Goal: Task Accomplishment & Management: Complete application form

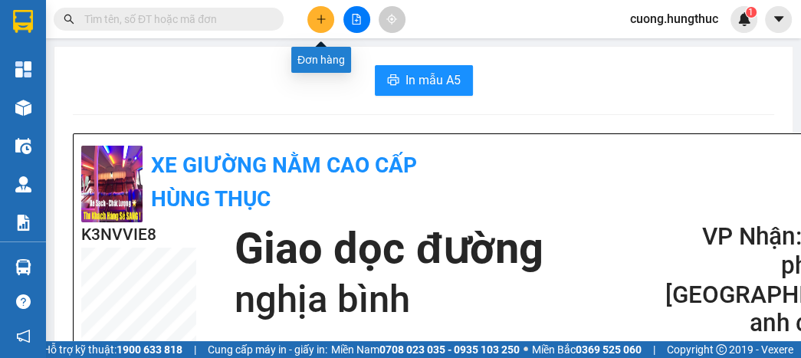
click at [325, 21] on icon "plus" at bounding box center [321, 19] width 11 height 11
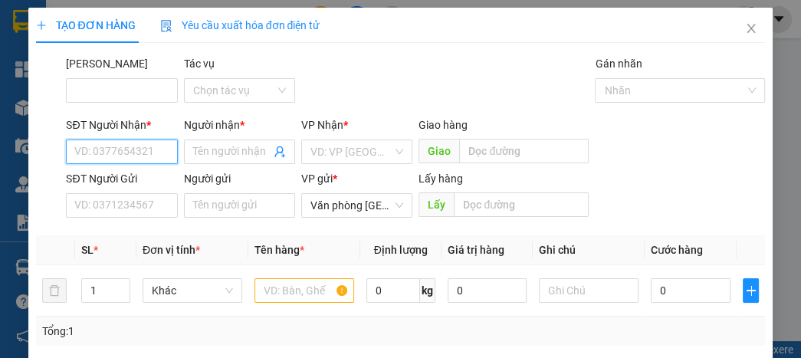
click at [139, 143] on input "SĐT Người Nhận *" at bounding box center [121, 152] width 111 height 25
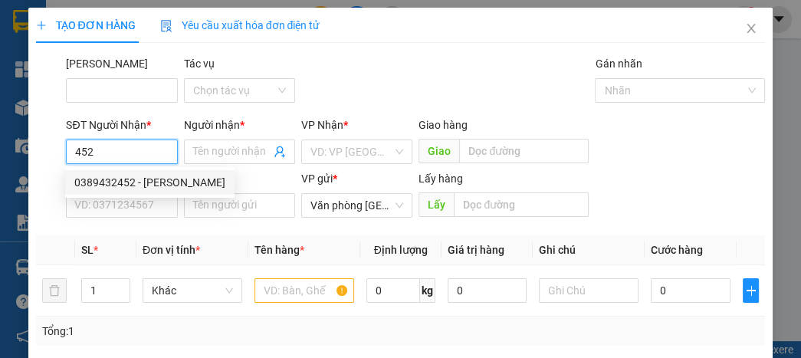
click at [138, 190] on div "0389432452 - [PERSON_NAME]" at bounding box center [149, 182] width 151 height 17
type input "0389432452"
type input "[PERSON_NAME]"
type input "0389432452"
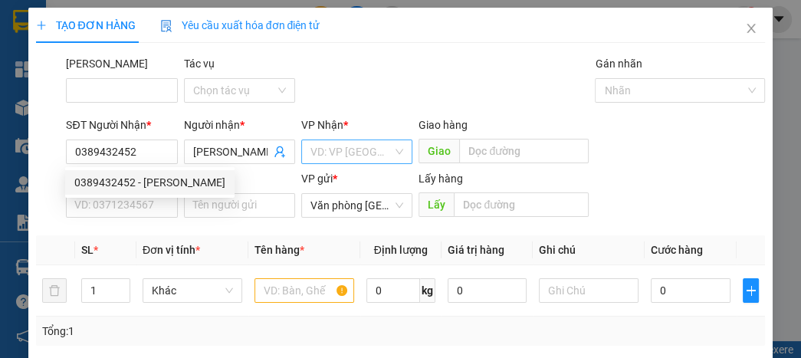
drag, startPoint x: 331, startPoint y: 135, endPoint x: 343, endPoint y: 147, distance: 16.8
click at [341, 144] on div "VP Nhận * VD: VP [GEOGRAPHIC_DATA]" at bounding box center [356, 144] width 111 height 54
click at [348, 157] on input "search" at bounding box center [352, 151] width 82 height 23
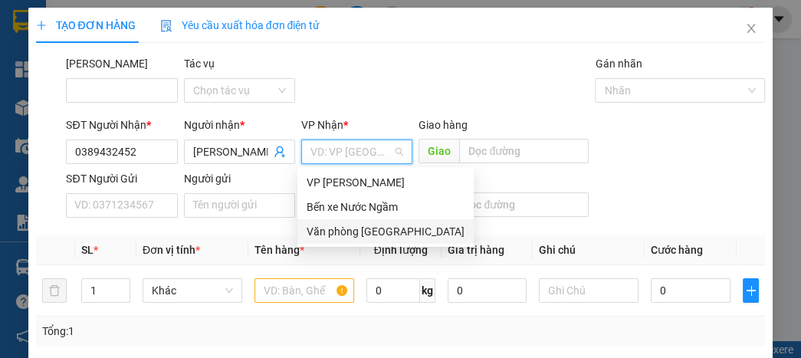
click at [357, 224] on div "Văn phòng [GEOGRAPHIC_DATA]" at bounding box center [386, 231] width 158 height 17
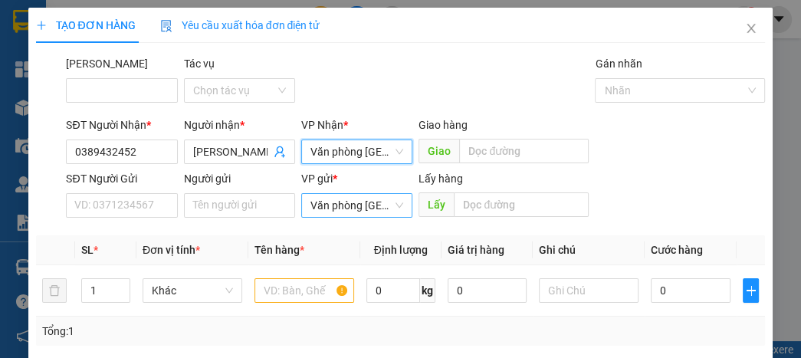
click at [360, 212] on span "Văn phòng [GEOGRAPHIC_DATA]" at bounding box center [357, 205] width 93 height 23
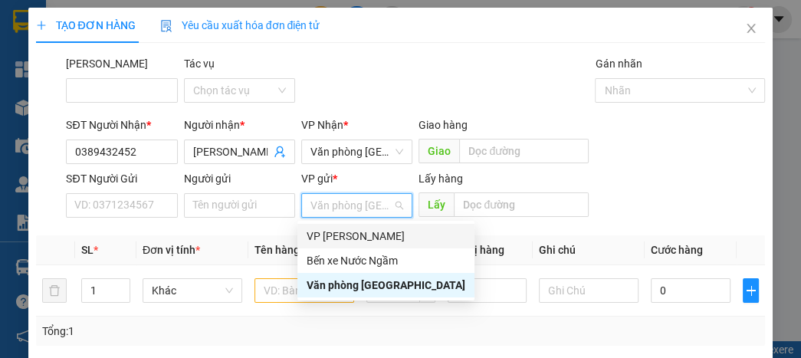
drag, startPoint x: 358, startPoint y: 235, endPoint x: 430, endPoint y: 192, distance: 83.9
click at [359, 235] on div "VP [PERSON_NAME]" at bounding box center [386, 236] width 159 height 17
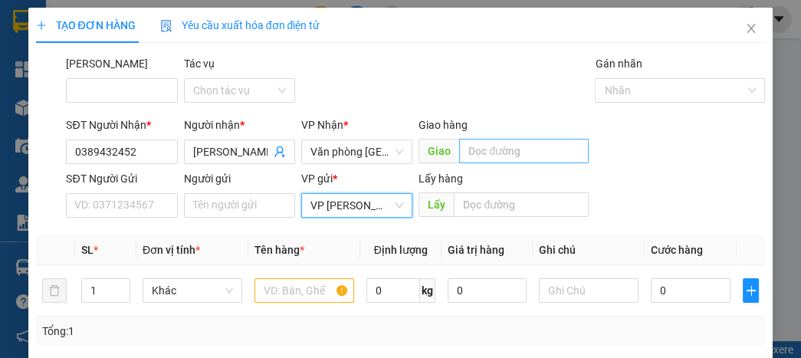
drag, startPoint x: 479, startPoint y: 167, endPoint x: 488, endPoint y: 154, distance: 15.5
click at [482, 163] on div "Giao hàng Giao" at bounding box center [504, 144] width 170 height 54
click at [488, 154] on input "text" at bounding box center [524, 151] width 130 height 25
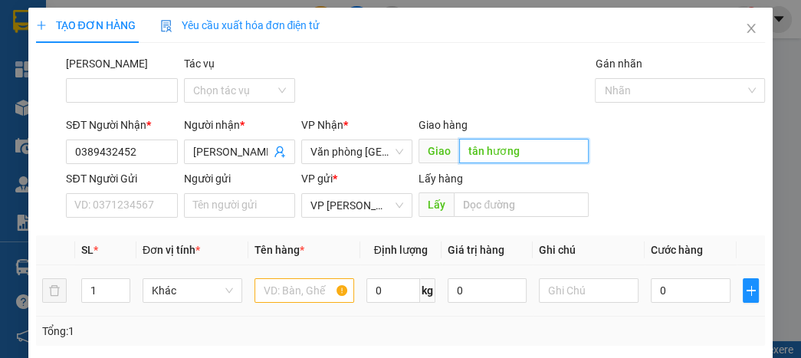
type input "tân hương"
click at [295, 294] on input "text" at bounding box center [305, 290] width 100 height 25
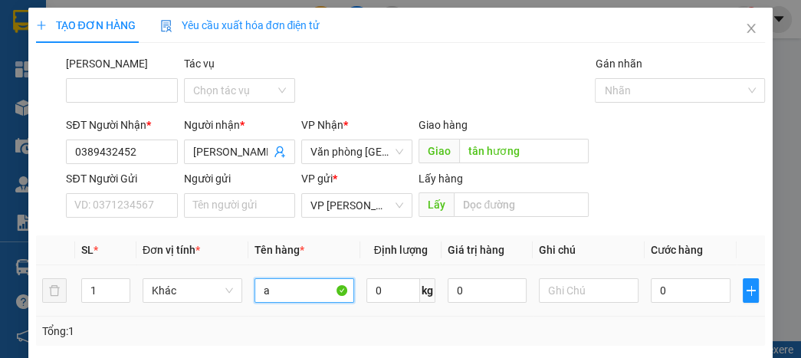
type input "a"
type input "5"
type input "50"
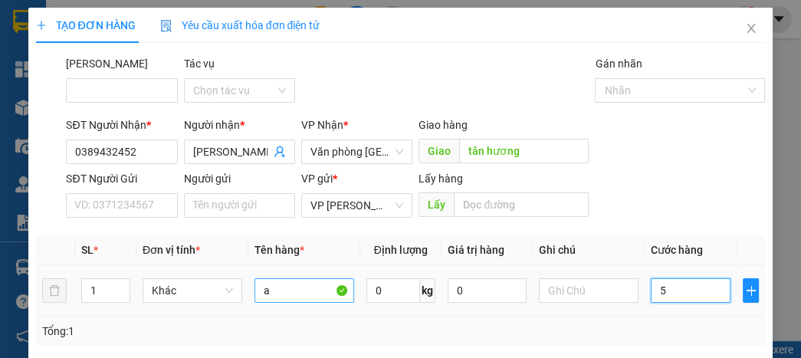
type input "50"
type input "500"
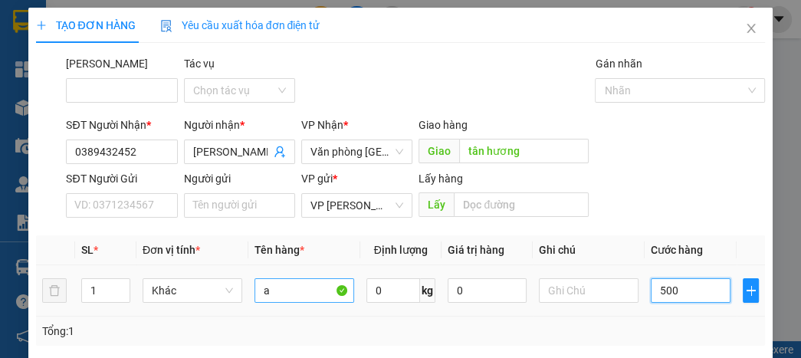
type input "5.000"
type input "50.000"
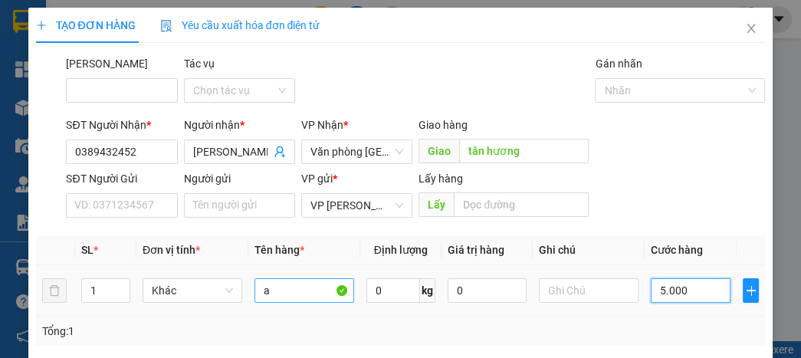
type input "50.000"
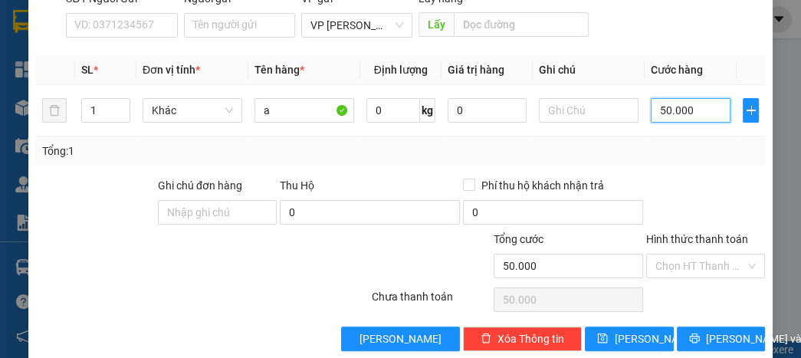
scroll to position [184, 0]
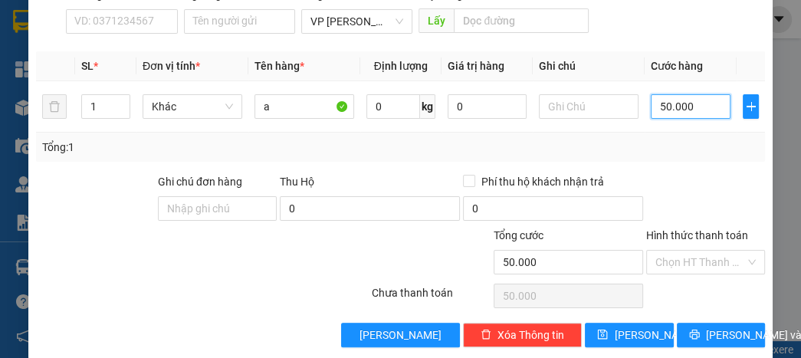
type input "50.000"
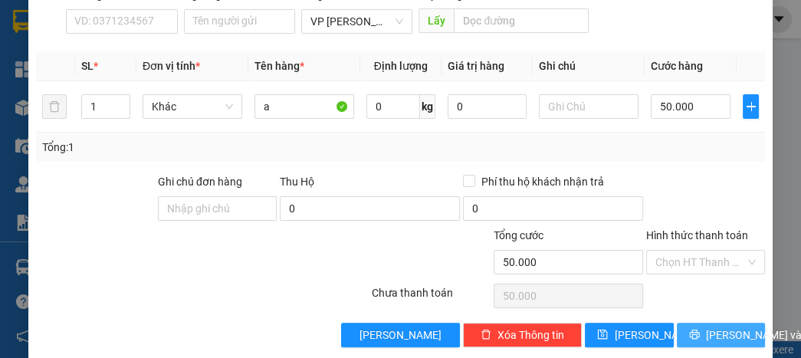
drag, startPoint x: 757, startPoint y: 322, endPoint x: 735, endPoint y: 336, distance: 25.5
click at [755, 323] on div "[PERSON_NAME] và In" at bounding box center [721, 335] width 91 height 25
click at [735, 337] on span "[PERSON_NAME] và In" at bounding box center [759, 335] width 107 height 17
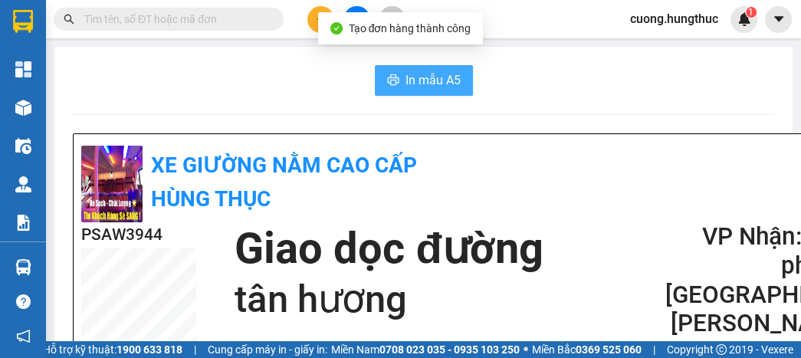
click at [430, 86] on span "In mẫu A5" at bounding box center [433, 80] width 55 height 19
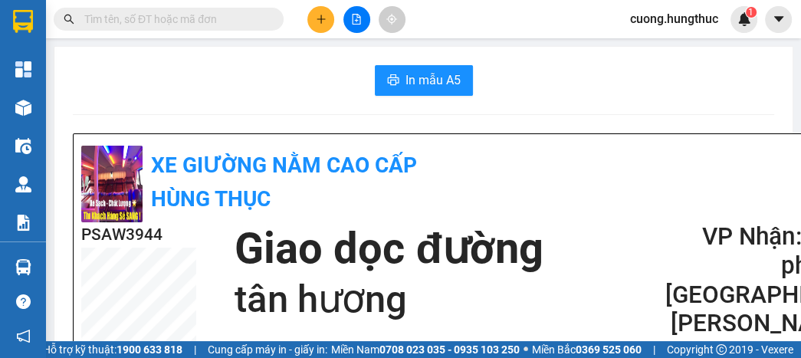
click at [327, 21] on button at bounding box center [321, 19] width 27 height 27
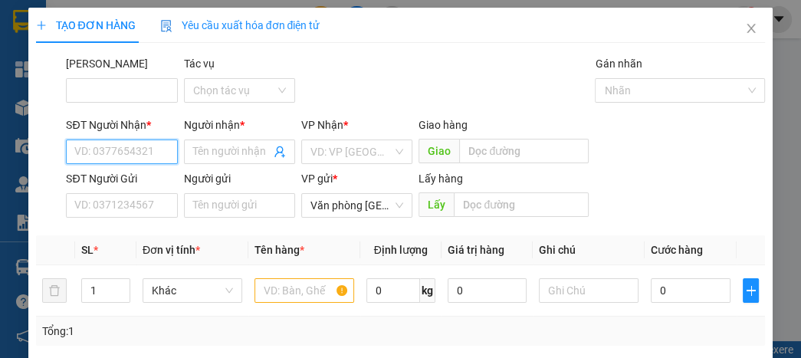
drag, startPoint x: 141, startPoint y: 152, endPoint x: 154, endPoint y: 146, distance: 14.4
click at [140, 153] on input "SĐT Người Nhận *" at bounding box center [121, 152] width 111 height 25
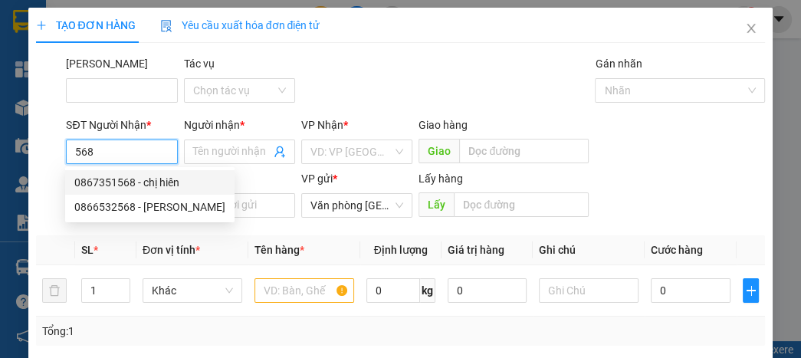
click at [148, 186] on div "0867351568 - chị hiên" at bounding box center [149, 182] width 151 height 17
type input "0867351568"
type input "chị hiên"
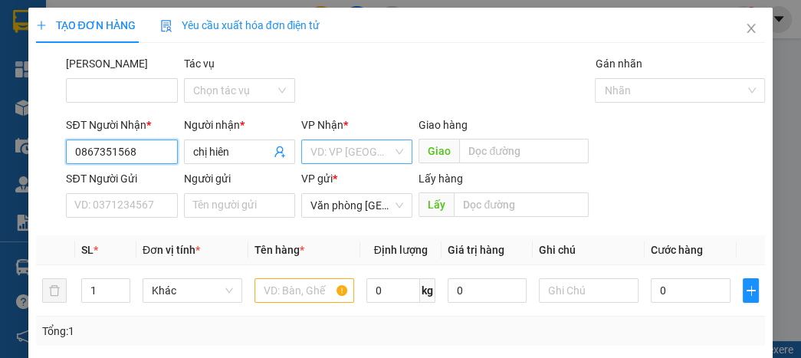
type input "0867351568"
click at [334, 151] on input "search" at bounding box center [352, 151] width 82 height 23
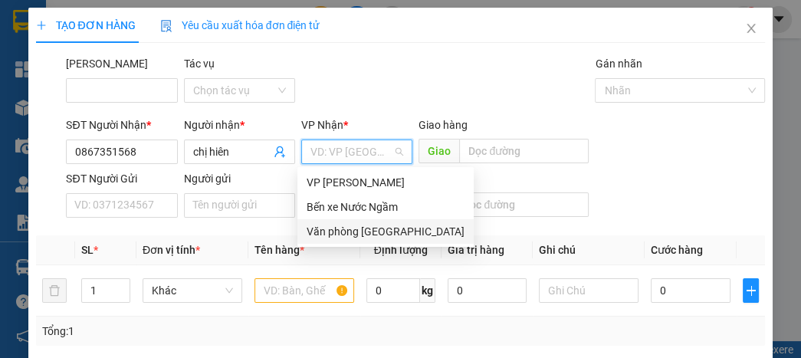
click at [339, 231] on div "Văn phòng [GEOGRAPHIC_DATA]" at bounding box center [386, 231] width 158 height 17
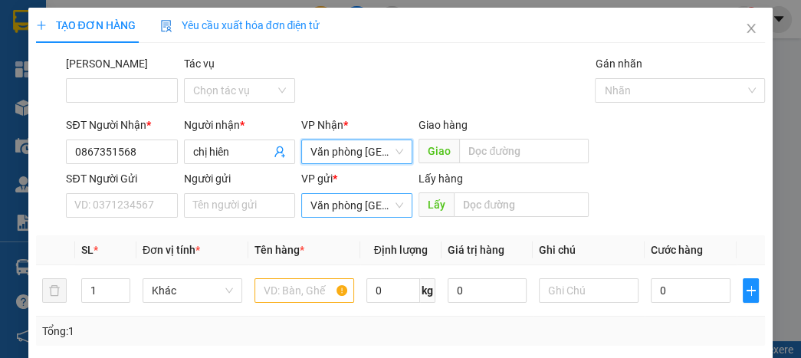
click at [340, 215] on span "Văn phòng [GEOGRAPHIC_DATA]" at bounding box center [357, 205] width 93 height 23
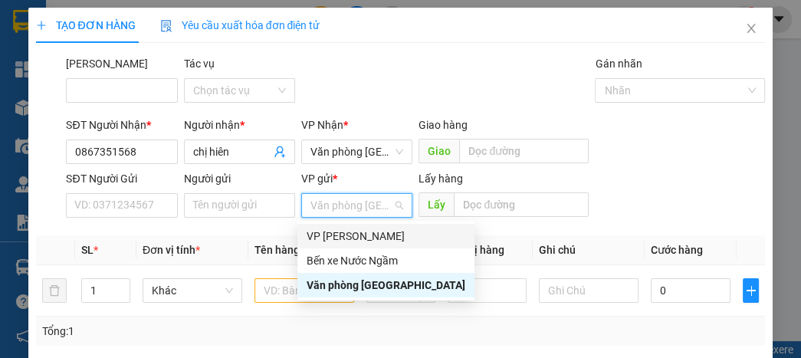
drag, startPoint x: 334, startPoint y: 237, endPoint x: 485, endPoint y: 190, distance: 157.4
click at [334, 236] on div "VP [PERSON_NAME]" at bounding box center [386, 236] width 159 height 17
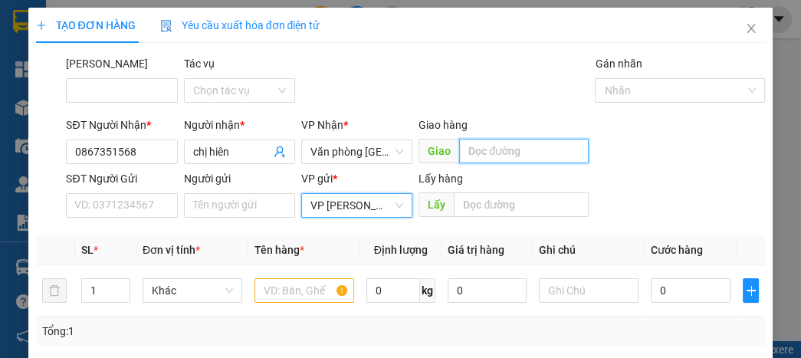
drag, startPoint x: 510, startPoint y: 142, endPoint x: 501, endPoint y: 149, distance: 11.5
click at [506, 145] on input "text" at bounding box center [524, 151] width 130 height 25
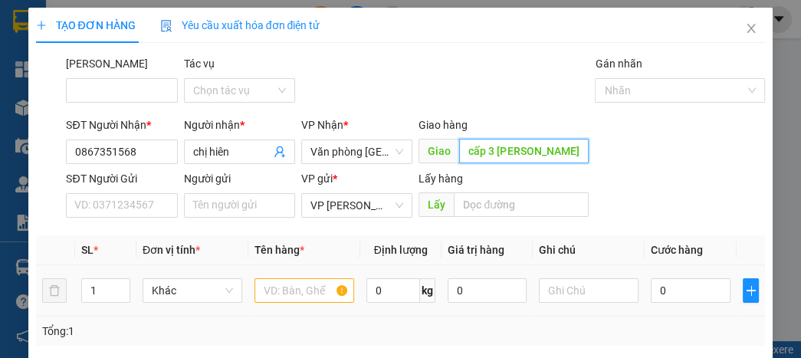
type input "cấp 3 [PERSON_NAME]"
click at [268, 291] on input "text" at bounding box center [305, 290] width 100 height 25
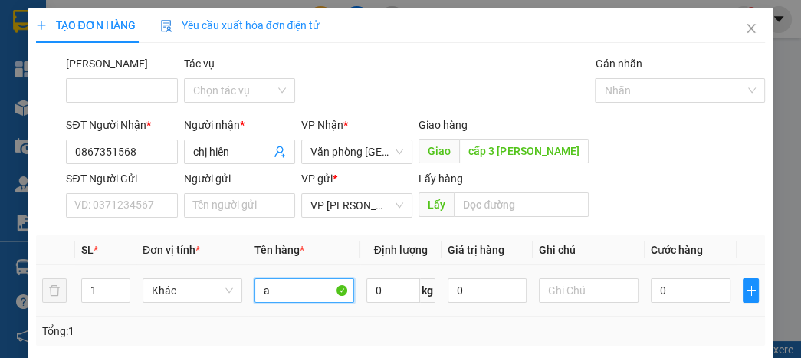
type input "a"
type input "5"
type input "50"
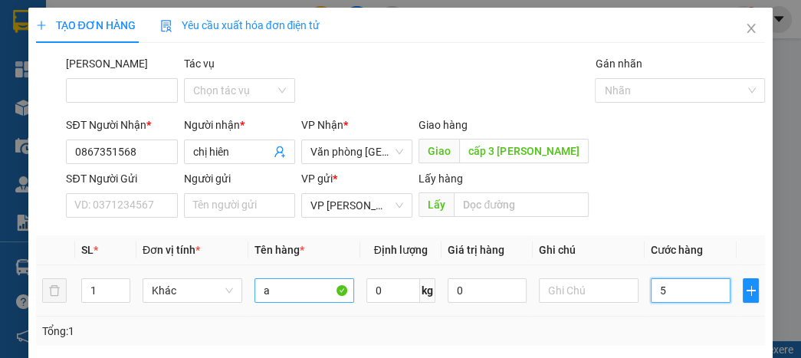
type input "50"
type input "500"
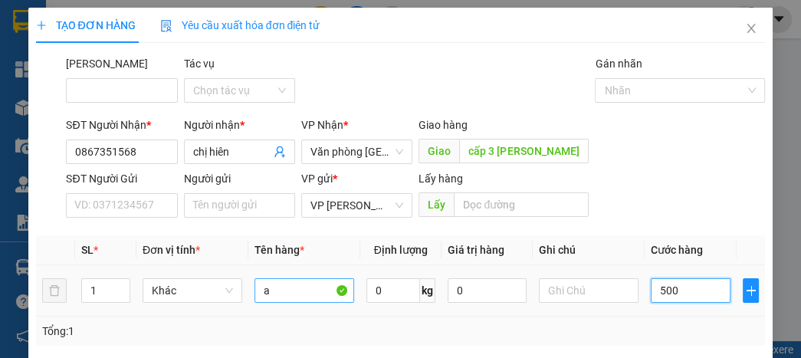
type input "5.000"
type input "50.000"
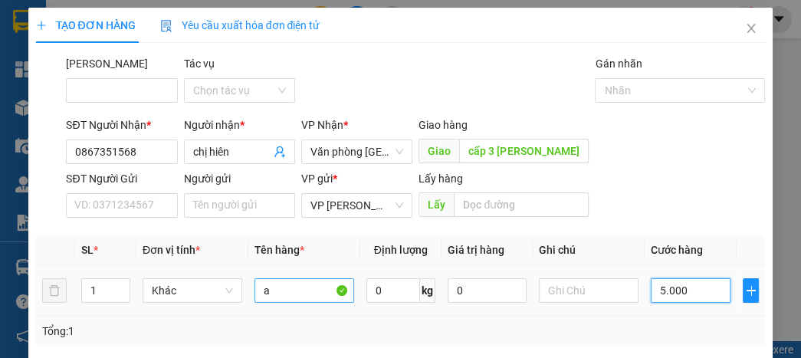
type input "50.000"
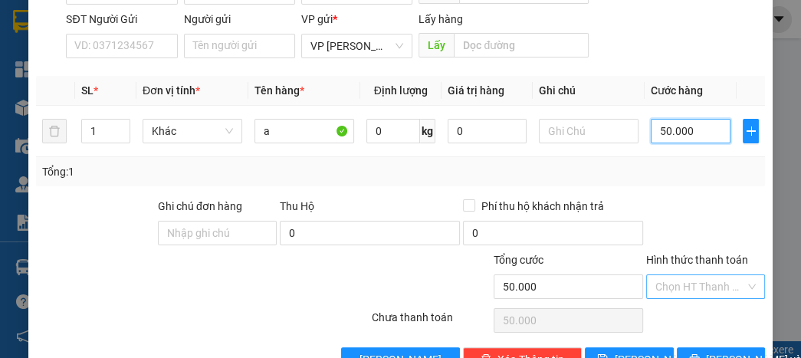
scroll to position [202, 0]
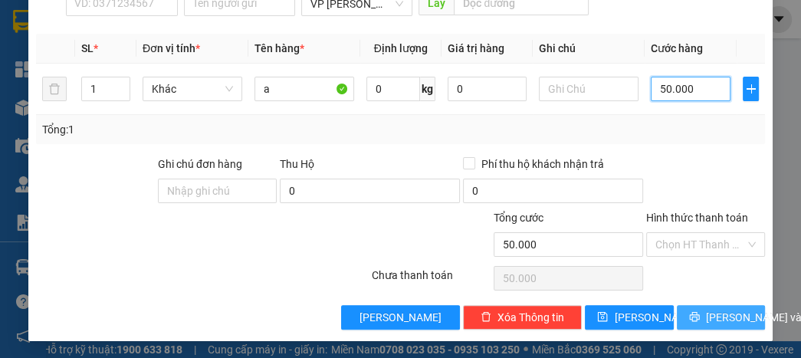
type input "50.000"
click at [697, 321] on button "[PERSON_NAME] và In" at bounding box center [721, 317] width 88 height 25
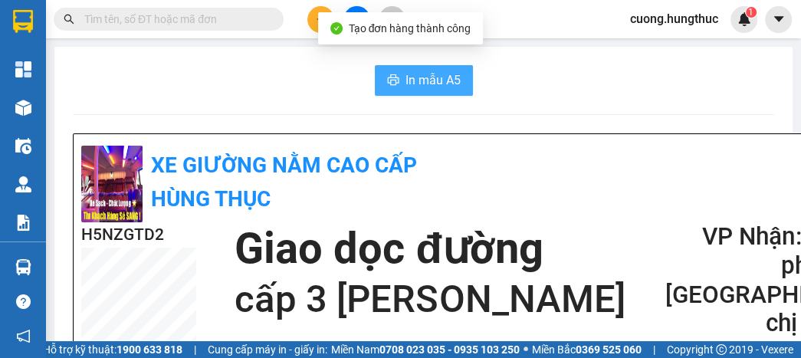
click at [410, 71] on span "In mẫu A5" at bounding box center [433, 80] width 55 height 19
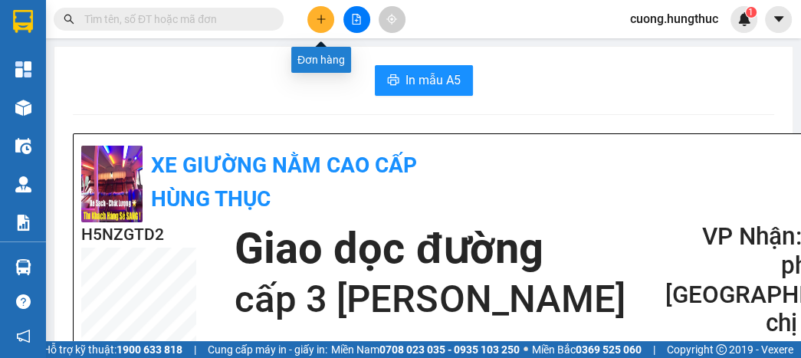
click at [321, 18] on icon "plus" at bounding box center [321, 19] width 1 height 8
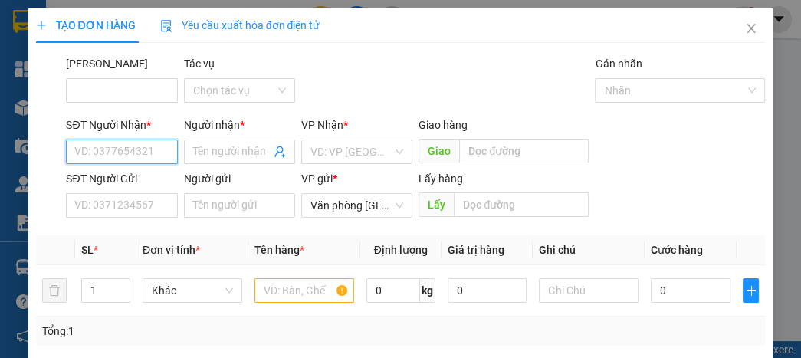
click at [137, 144] on input "SĐT Người Nhận *" at bounding box center [121, 152] width 111 height 25
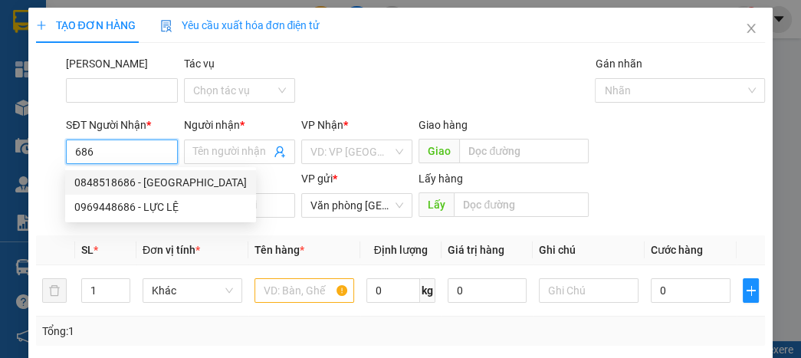
click at [128, 178] on div "0848518686 - [GEOGRAPHIC_DATA]" at bounding box center [160, 182] width 173 height 17
type input "0848518686"
type input "Việt hải"
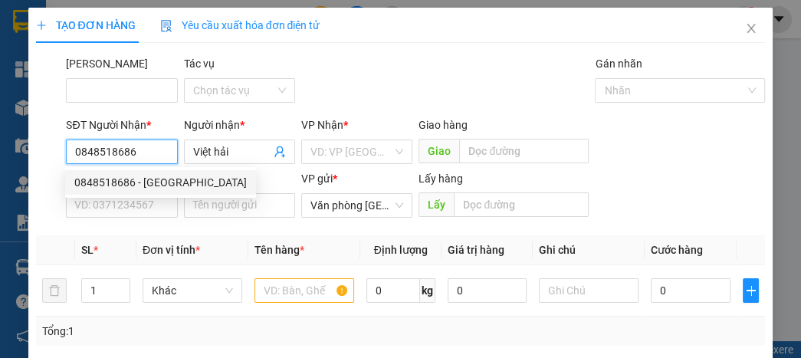
type input "0848518686"
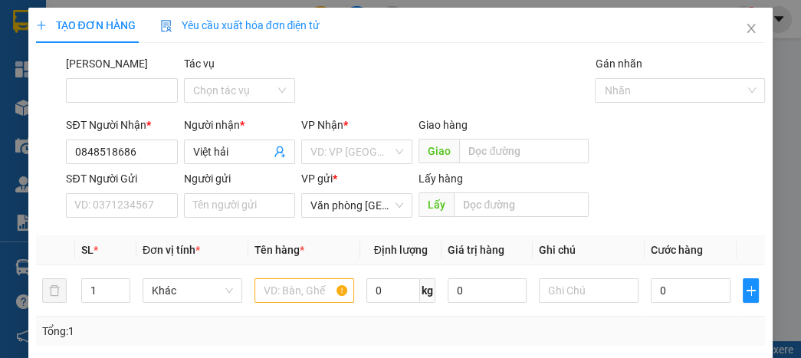
click at [420, 154] on span "Giao" at bounding box center [439, 151] width 41 height 25
click at [377, 153] on input "search" at bounding box center [352, 151] width 82 height 23
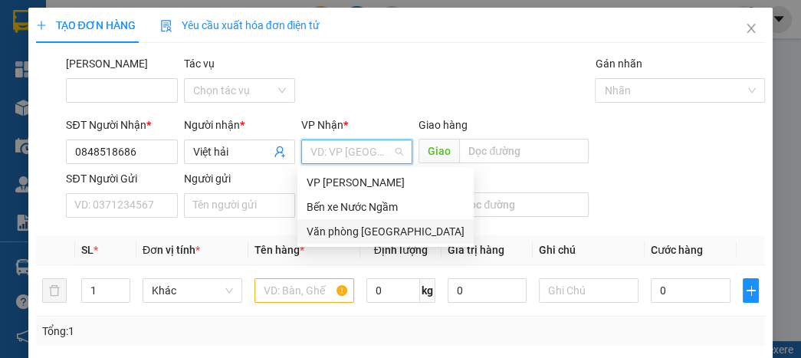
drag, startPoint x: 348, startPoint y: 232, endPoint x: 355, endPoint y: 205, distance: 27.7
click at [349, 231] on div "Văn phòng [GEOGRAPHIC_DATA]" at bounding box center [386, 231] width 158 height 17
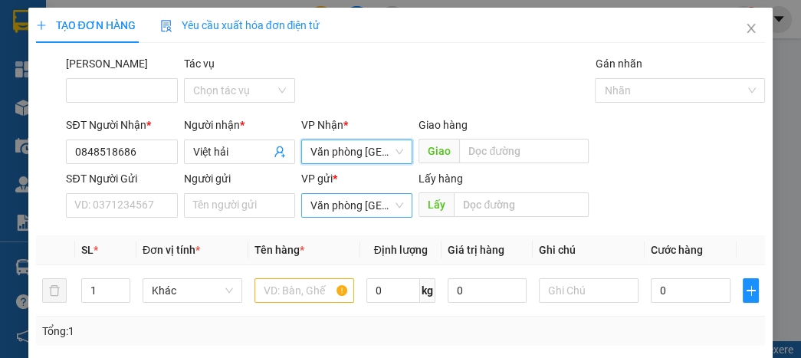
click at [356, 196] on span "Văn phòng [GEOGRAPHIC_DATA]" at bounding box center [357, 205] width 93 height 23
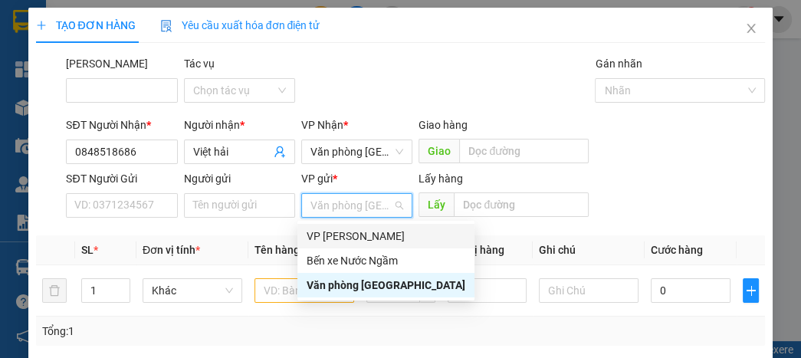
click at [350, 225] on div "VP [PERSON_NAME]" at bounding box center [386, 236] width 177 height 25
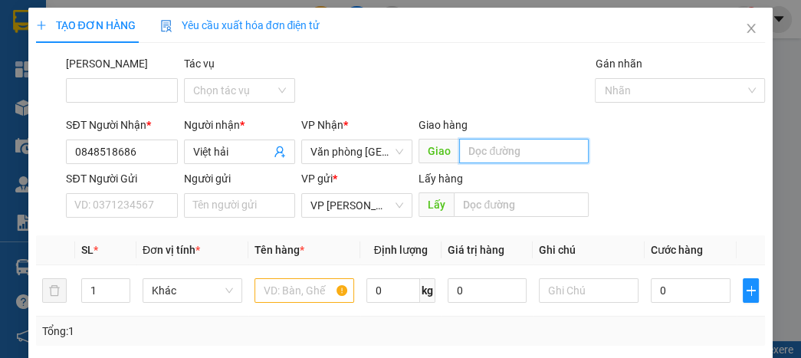
click at [497, 147] on input "text" at bounding box center [524, 151] width 130 height 25
type input "lạt"
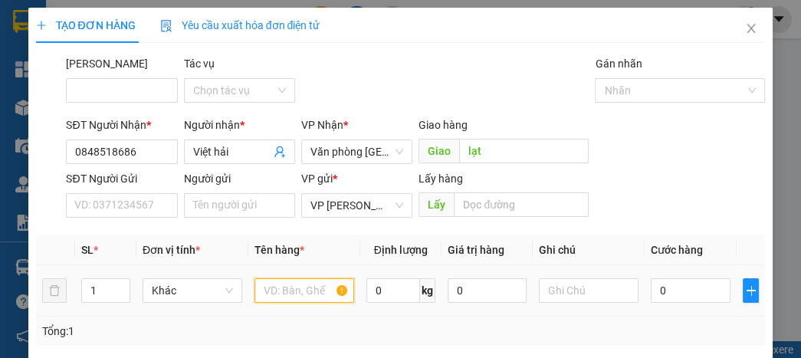
click at [279, 300] on input "text" at bounding box center [305, 290] width 100 height 25
drag, startPoint x: 237, startPoint y: 285, endPoint x: 252, endPoint y: 291, distance: 15.8
click at [252, 291] on tr "1 Khác 0 kg 0 0" at bounding box center [401, 290] width 730 height 51
click at [258, 291] on input "text" at bounding box center [305, 290] width 100 height 25
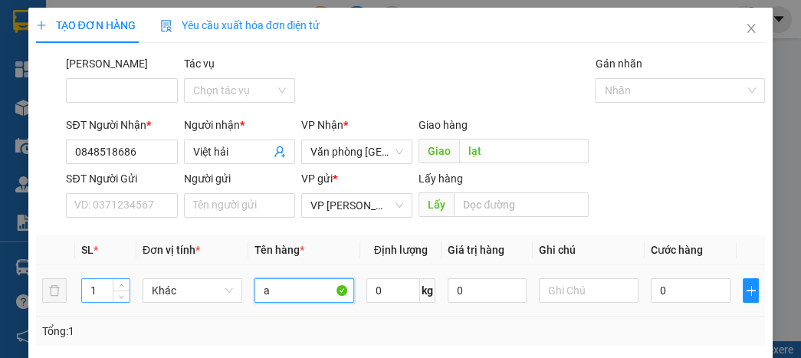
type input "a"
drag, startPoint x: 97, startPoint y: 287, endPoint x: 114, endPoint y: 286, distance: 16.9
click at [102, 288] on input "1" at bounding box center [106, 290] width 48 height 23
type input "2"
click at [119, 285] on icon "up" at bounding box center [121, 287] width 5 height 5
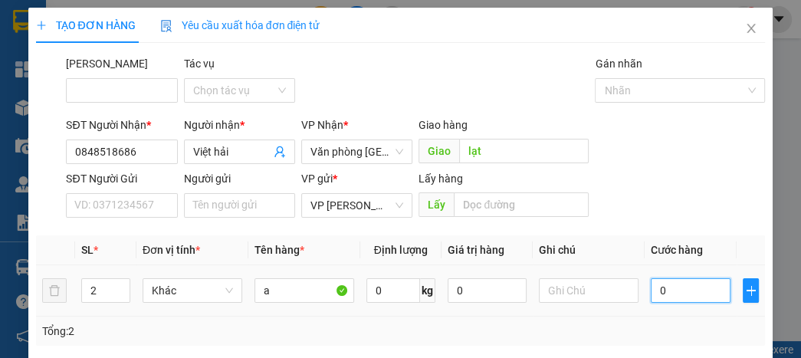
type input "1"
type input "12"
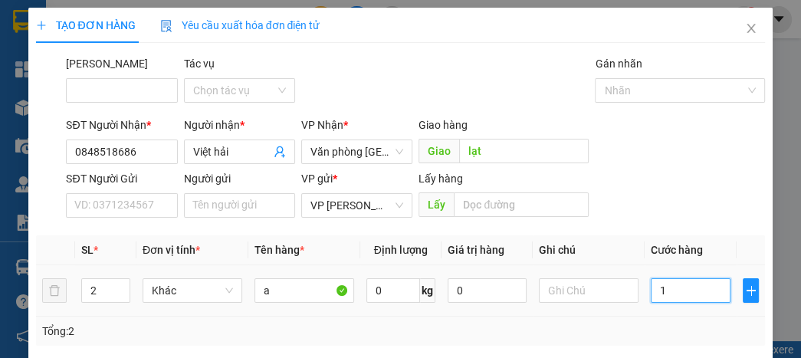
type input "12"
type input "120"
type input "1.200"
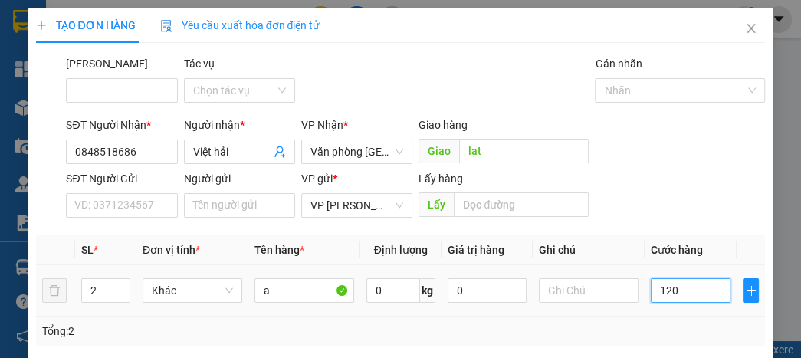
type input "1.200"
type input "12.000"
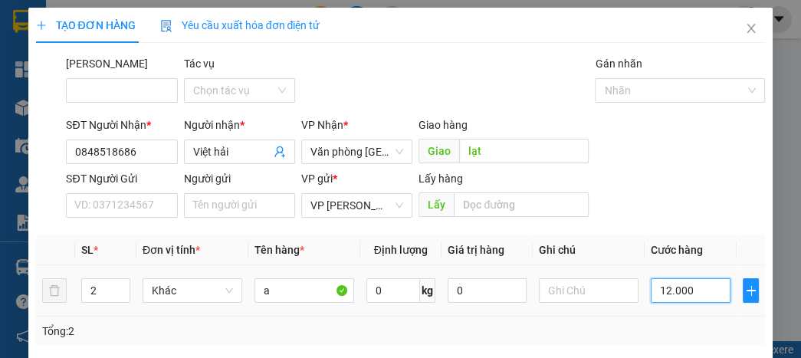
type input "120.000"
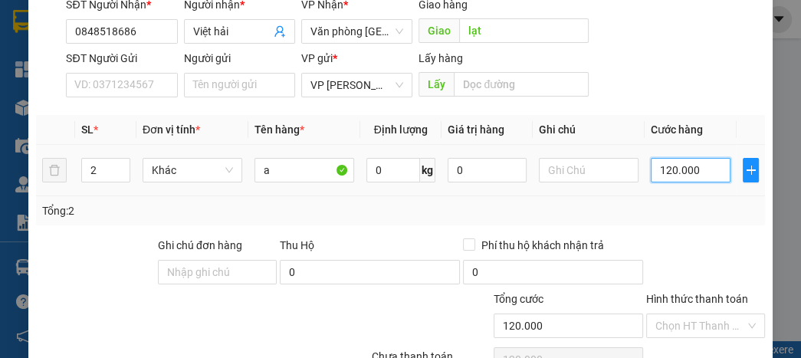
scroll to position [184, 0]
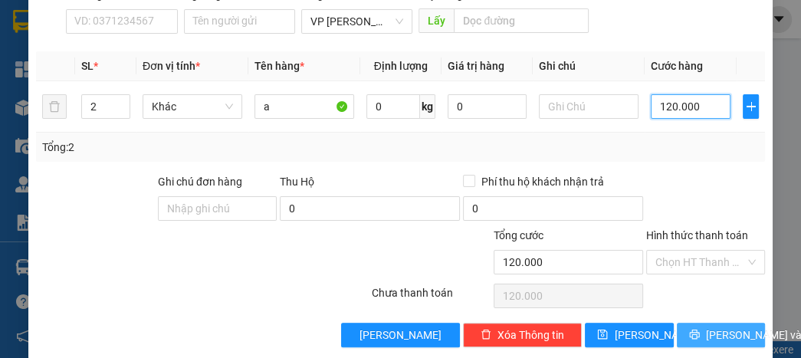
type input "120.000"
click at [679, 326] on button "[PERSON_NAME] và In" at bounding box center [721, 335] width 88 height 25
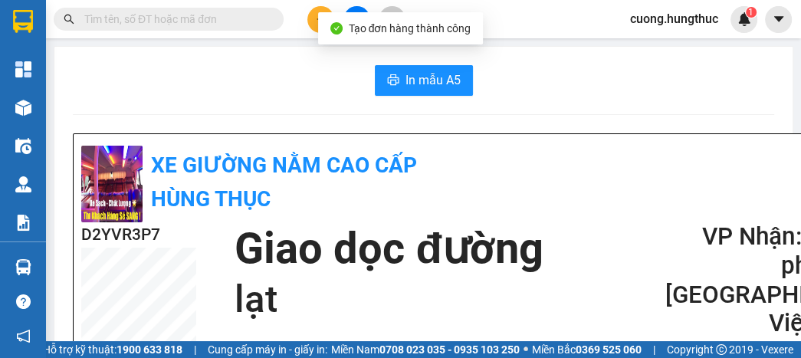
click at [446, 74] on span "In mẫu A5" at bounding box center [433, 80] width 55 height 19
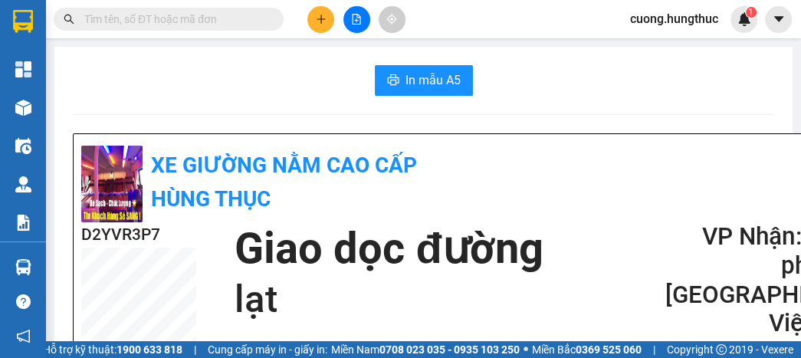
click at [311, 14] on button at bounding box center [321, 19] width 27 height 27
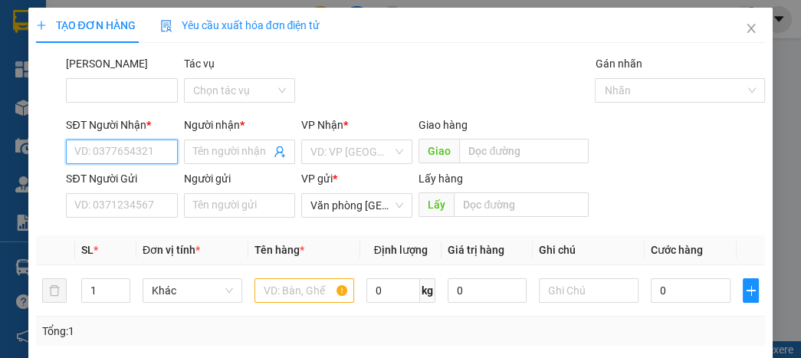
click at [152, 143] on input "SĐT Người Nhận *" at bounding box center [121, 152] width 111 height 25
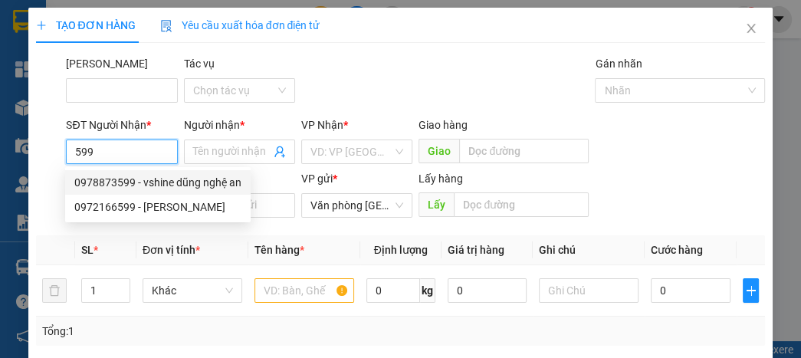
click at [120, 178] on div "0978873599 - vshine dũng nghệ an" at bounding box center [157, 182] width 167 height 17
type input "0978873599"
type input "vshine dũng nghệ an"
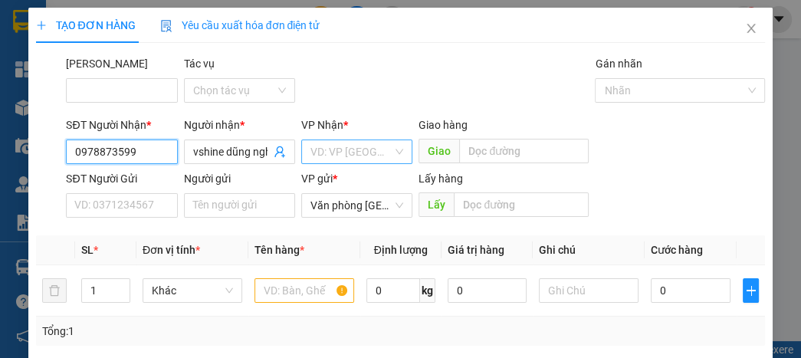
type input "0978873599"
click at [321, 144] on input "search" at bounding box center [352, 151] width 82 height 23
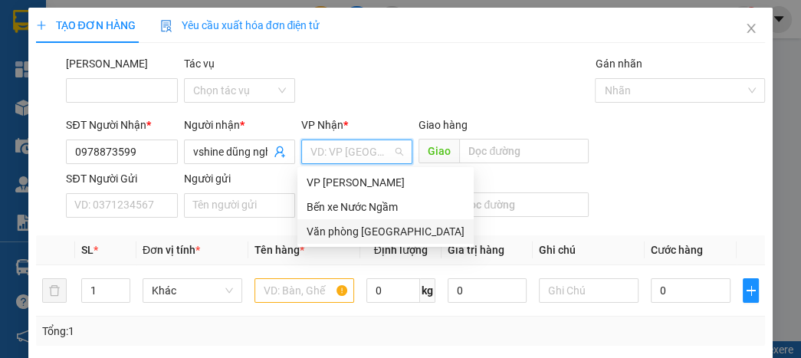
drag, startPoint x: 350, startPoint y: 236, endPoint x: 352, endPoint y: 221, distance: 15.4
click at [350, 233] on div "Văn phòng [GEOGRAPHIC_DATA]" at bounding box center [386, 231] width 158 height 17
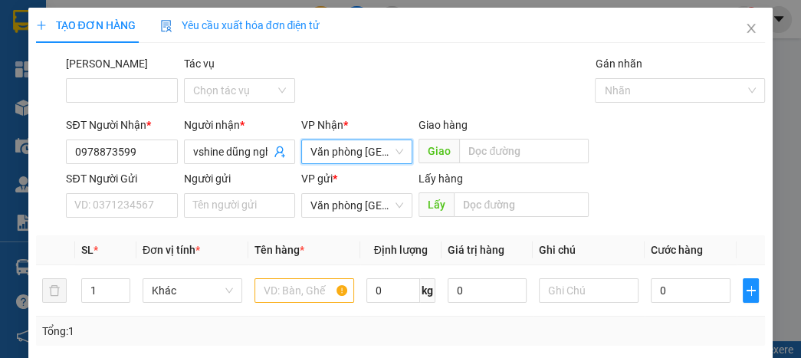
click at [351, 212] on span "Văn phòng [GEOGRAPHIC_DATA]" at bounding box center [357, 205] width 93 height 23
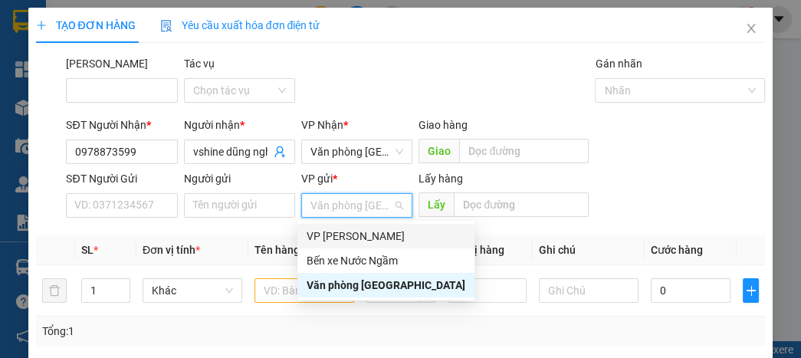
click at [350, 239] on div "VP [PERSON_NAME]" at bounding box center [386, 236] width 159 height 17
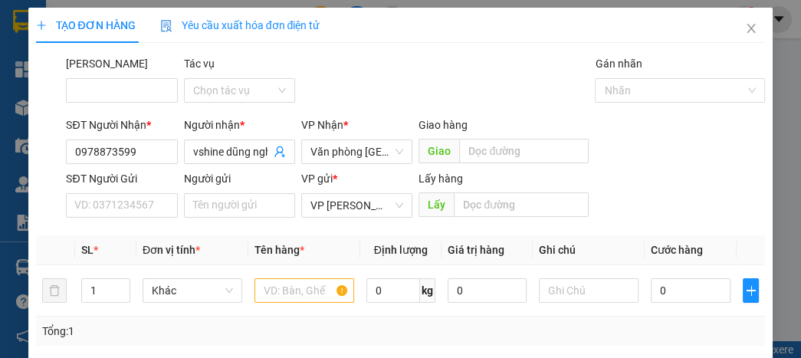
click at [433, 152] on span "Giao" at bounding box center [439, 151] width 41 height 25
click at [484, 143] on input "text" at bounding box center [524, 151] width 130 height 25
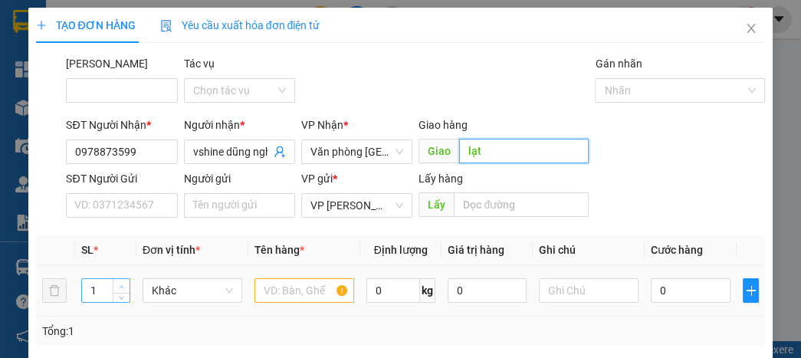
type input "lạt"
click at [120, 285] on icon "up" at bounding box center [121, 287] width 5 height 5
type input "3"
click at [120, 285] on icon "up" at bounding box center [121, 287] width 5 height 5
click at [276, 285] on input "text" at bounding box center [305, 290] width 100 height 25
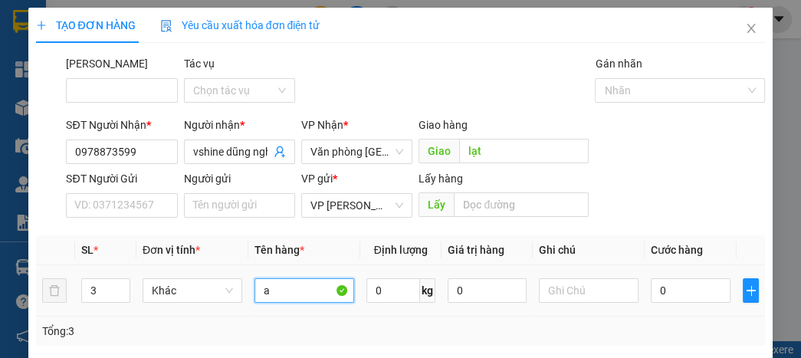
type input "a"
type input "1"
type input "15"
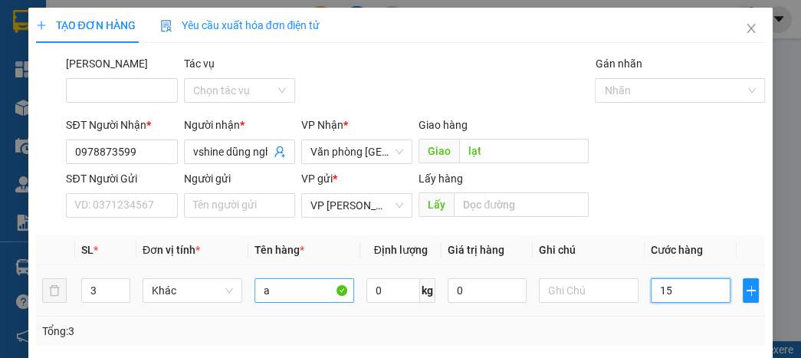
type input "15"
type input "150"
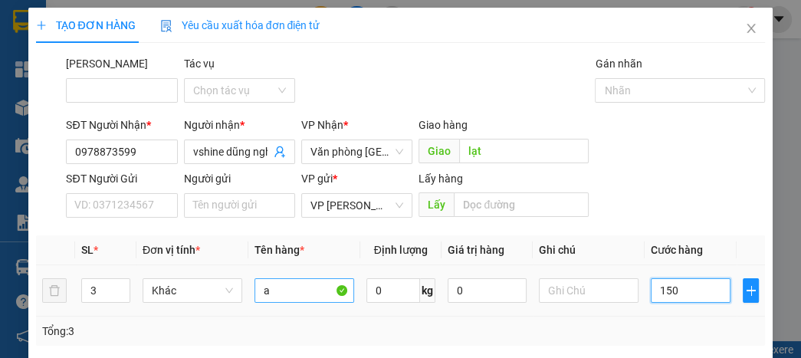
type input "1.500"
type input "15.000"
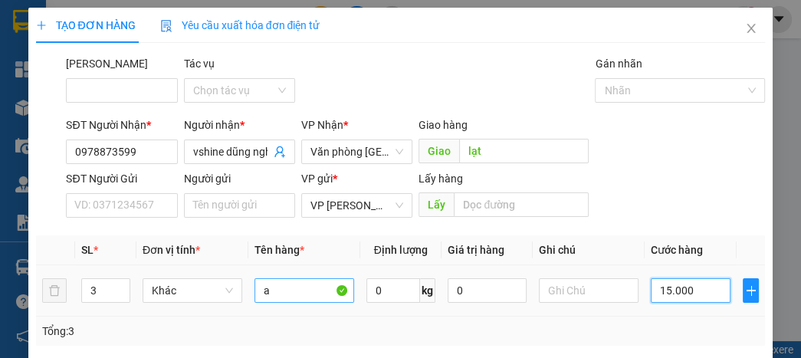
type input "15.000"
type input "150.000"
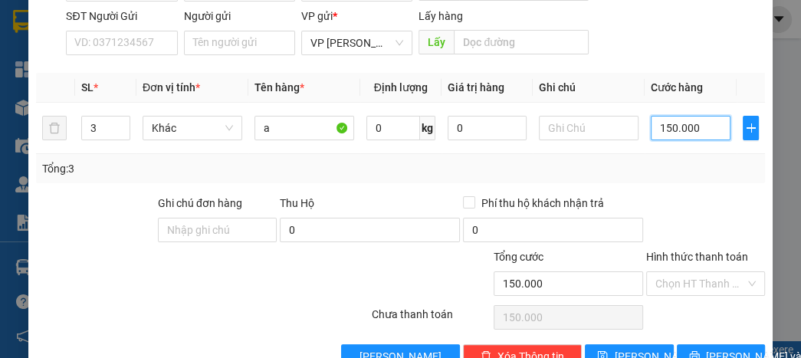
scroll to position [184, 0]
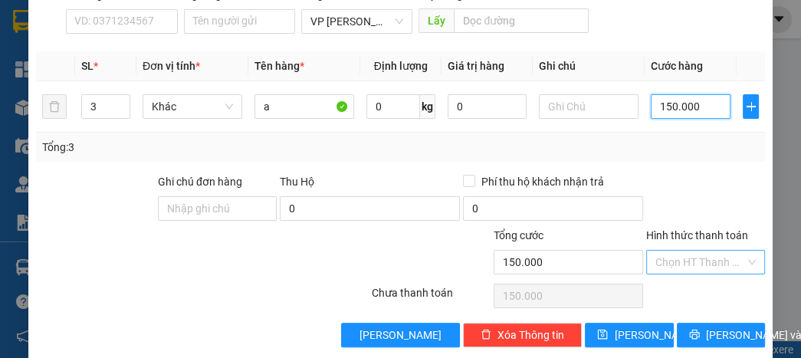
type input "150.000"
click at [708, 270] on input "Hình thức thanh toán" at bounding box center [701, 262] width 90 height 23
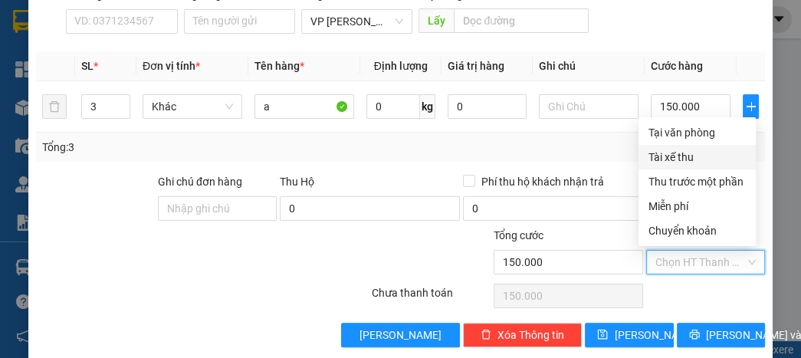
click at [666, 150] on div "Tài xế thu" at bounding box center [697, 157] width 99 height 17
type input "0"
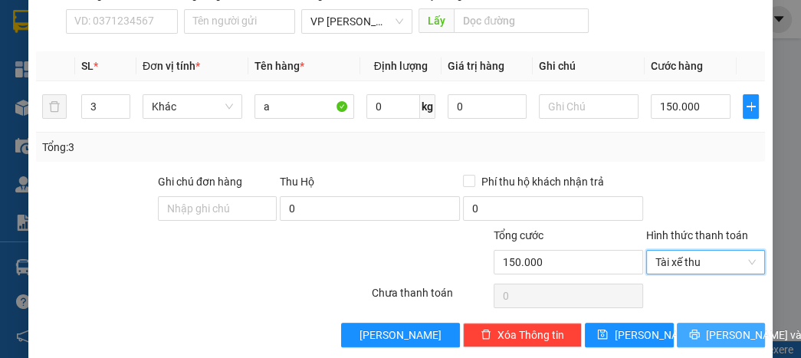
click at [704, 324] on button "[PERSON_NAME] và In" at bounding box center [721, 335] width 88 height 25
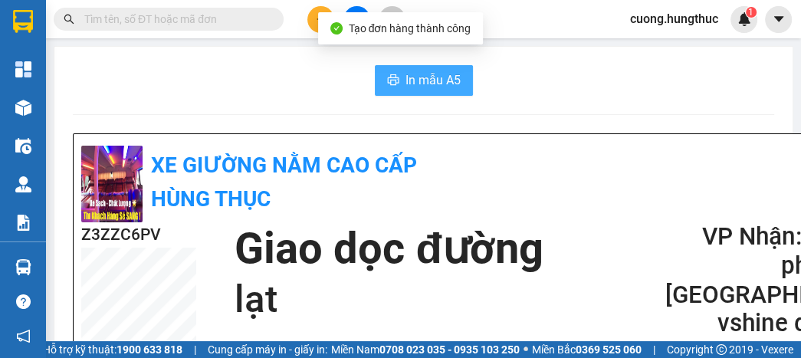
click at [406, 85] on span "In mẫu A5" at bounding box center [433, 80] width 55 height 19
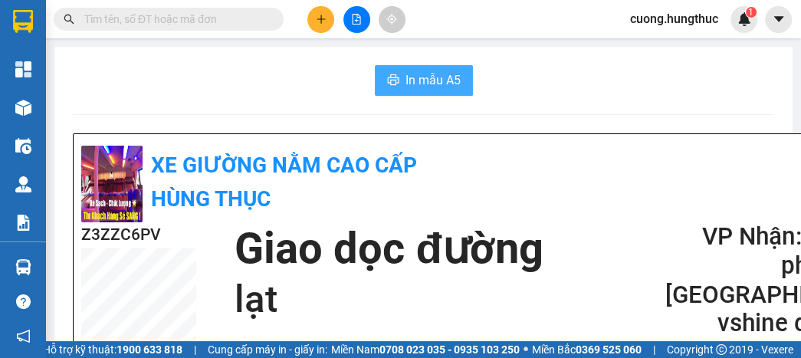
click at [419, 94] on button "In mẫu A5" at bounding box center [424, 80] width 98 height 31
click at [420, 92] on button "In mẫu A5" at bounding box center [424, 80] width 98 height 31
